Goal: Task Accomplishment & Management: Check status

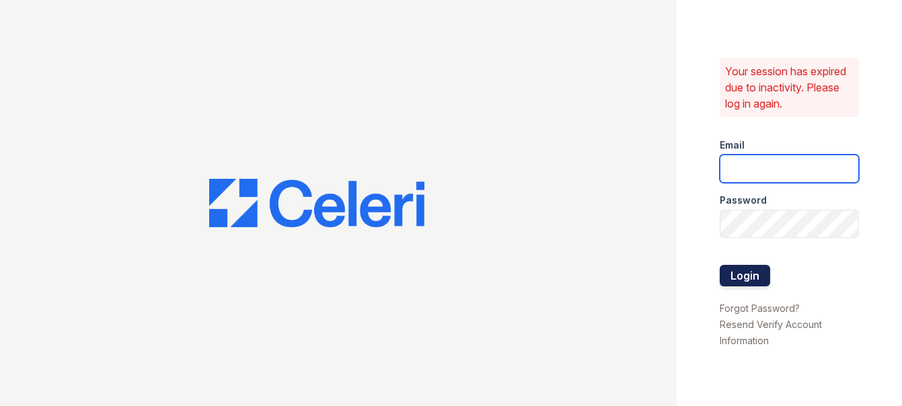
type input "arrivestreetervilleleasing@trinity-pm.com"
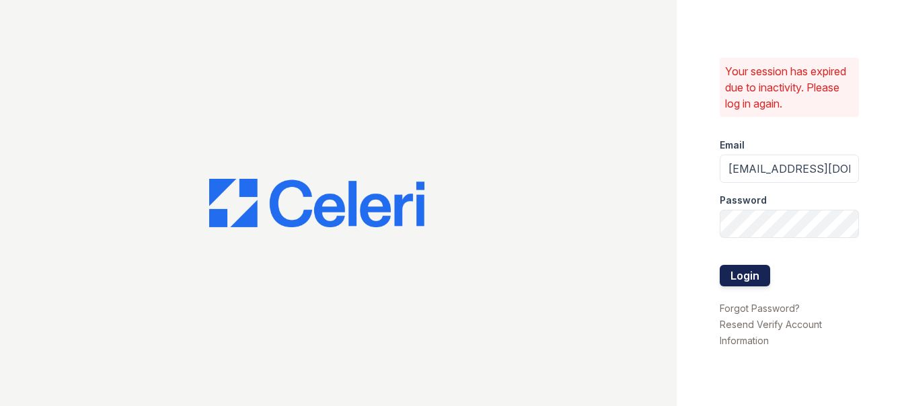
click at [759, 276] on button "Login" at bounding box center [745, 276] width 50 height 22
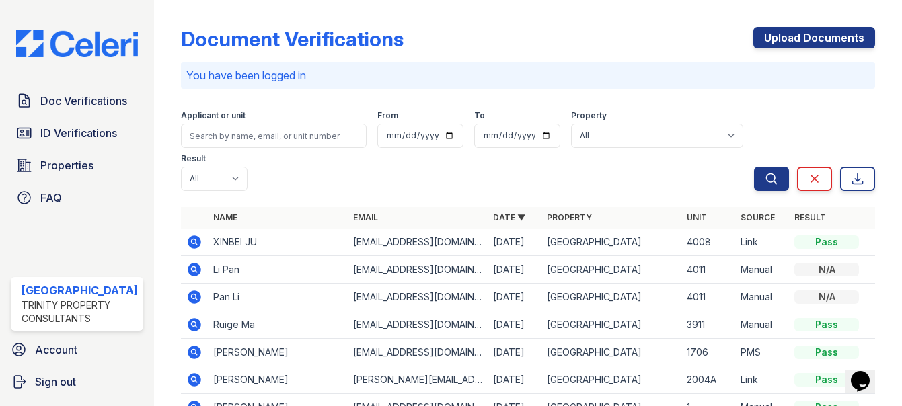
click at [225, 74] on p "You have been logged in" at bounding box center [528, 75] width 684 height 16
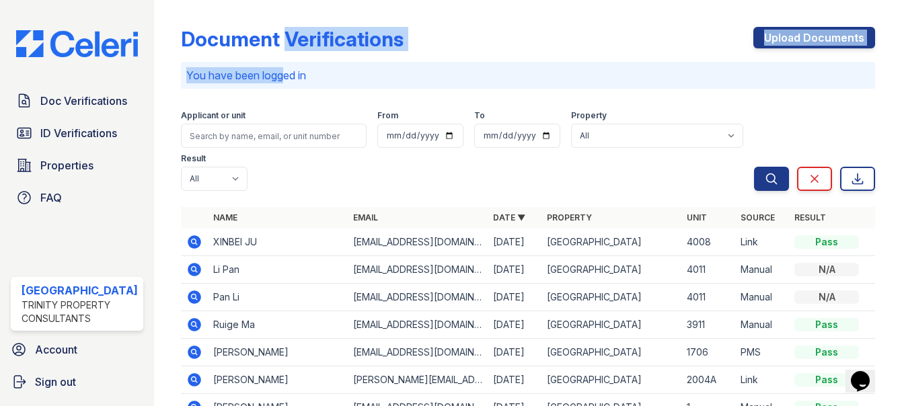
click at [273, 64] on div "Document Verifications Upload Documents You have been logged in Filter Applican…" at bounding box center [528, 297] width 694 height 584
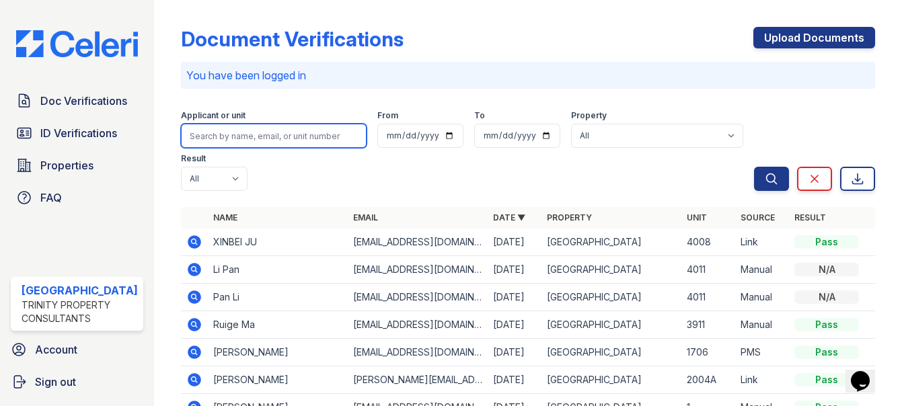
drag, startPoint x: 273, startPoint y: 64, endPoint x: 225, endPoint y: 138, distance: 88.4
click at [225, 138] on input "search" at bounding box center [274, 136] width 186 height 24
type input "manquen"
click at [754, 167] on button "Search" at bounding box center [771, 179] width 35 height 24
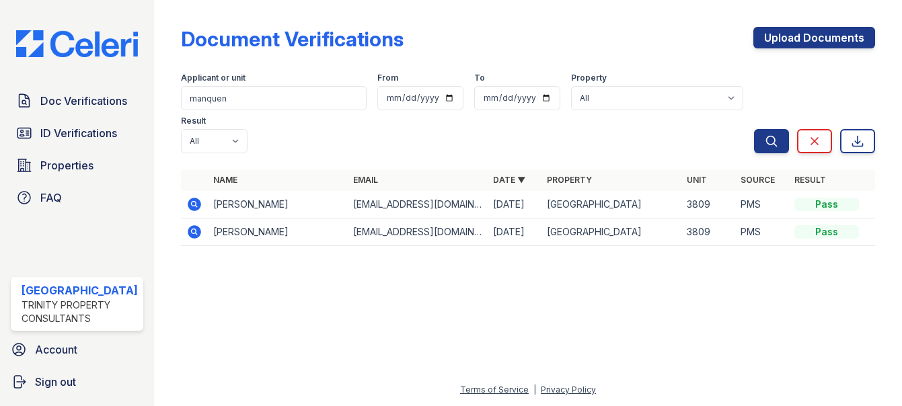
click at [188, 231] on icon at bounding box center [194, 231] width 13 height 13
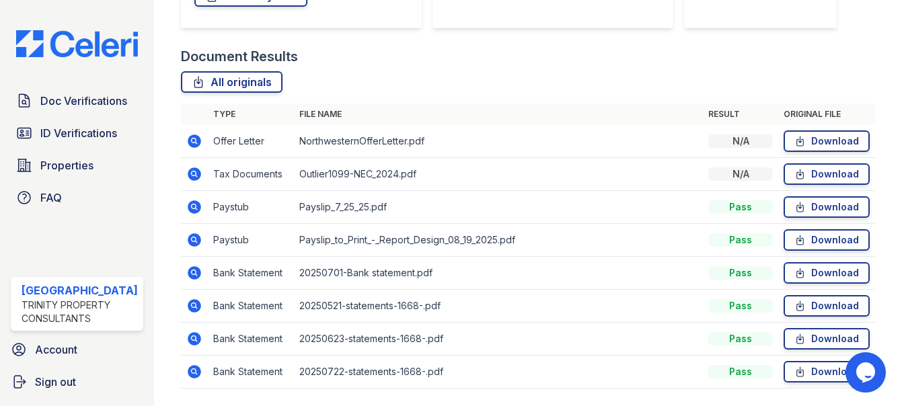
scroll to position [303, 0]
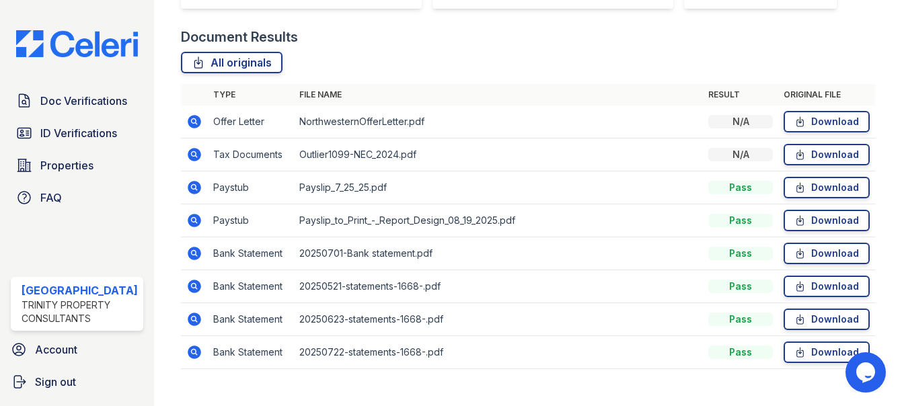
click at [220, 119] on td "Offer Letter" at bounding box center [251, 122] width 86 height 33
click at [824, 116] on link "Download" at bounding box center [827, 122] width 86 height 22
